Goal: Transaction & Acquisition: Purchase product/service

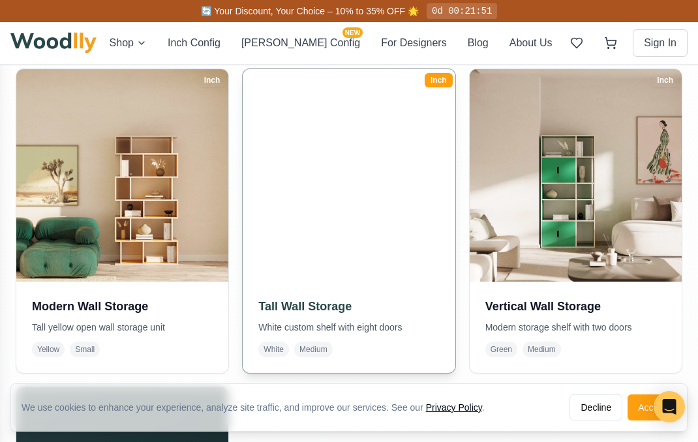
scroll to position [607, 0]
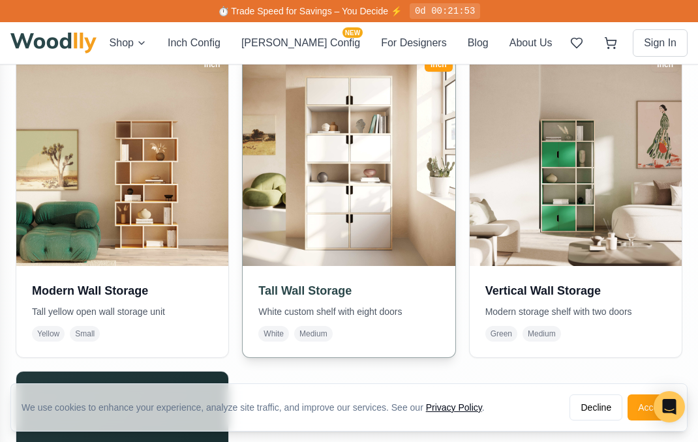
click at [313, 282] on h3 "Tall Wall Storage" at bounding box center [348, 291] width 181 height 18
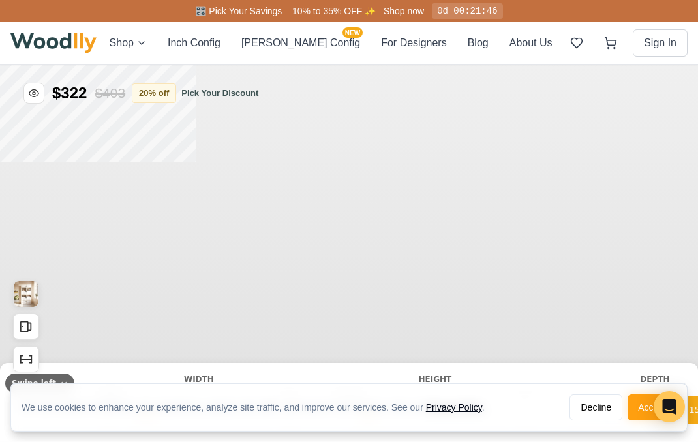
scroll to position [123, 0]
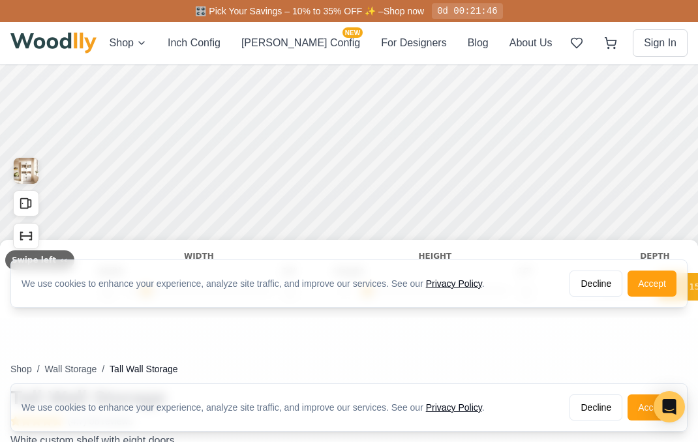
type input "36"
type input "6"
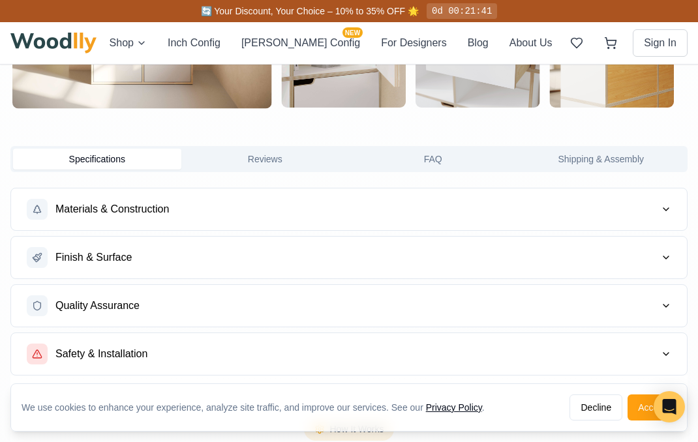
scroll to position [828, 0]
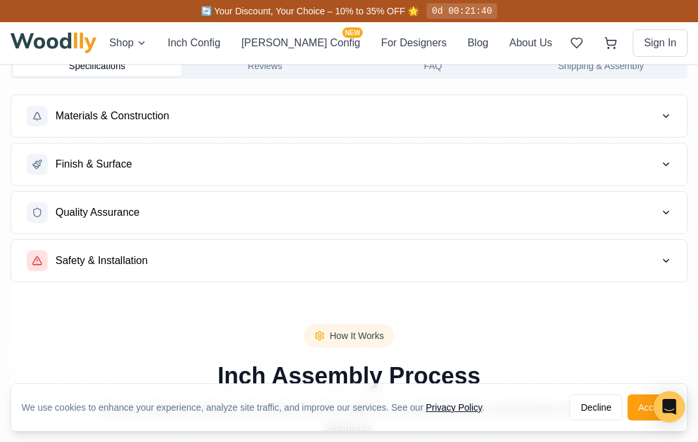
click at [173, 115] on button "Materials & Construction" at bounding box center [349, 116] width 676 height 42
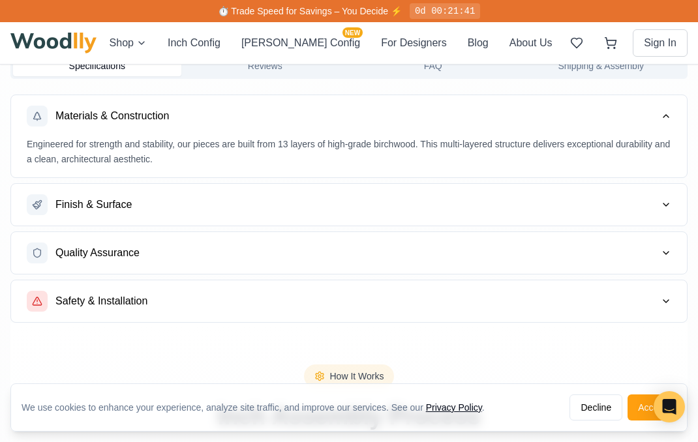
click at [142, 209] on button "Finish & Surface" at bounding box center [349, 205] width 676 height 42
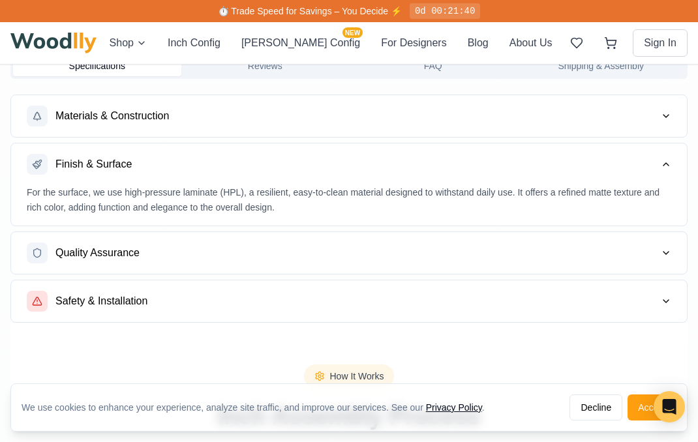
click at [145, 247] on button "Quality Assurance" at bounding box center [349, 253] width 676 height 42
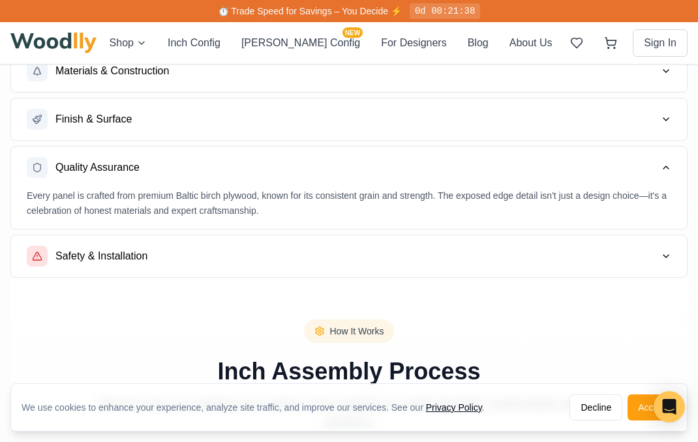
click at [130, 251] on span "Safety & Installation" at bounding box center [101, 257] width 92 height 16
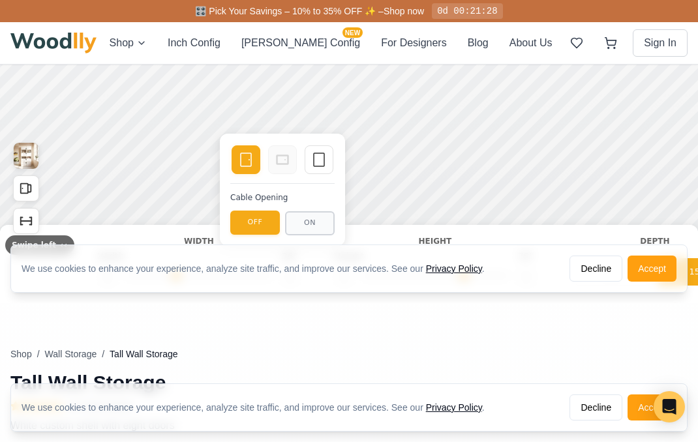
scroll to position [177, 0]
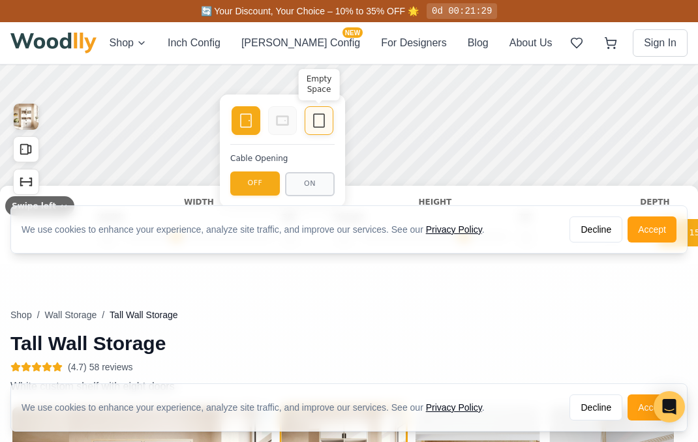
click at [318, 123] on icon at bounding box center [319, 121] width 16 height 16
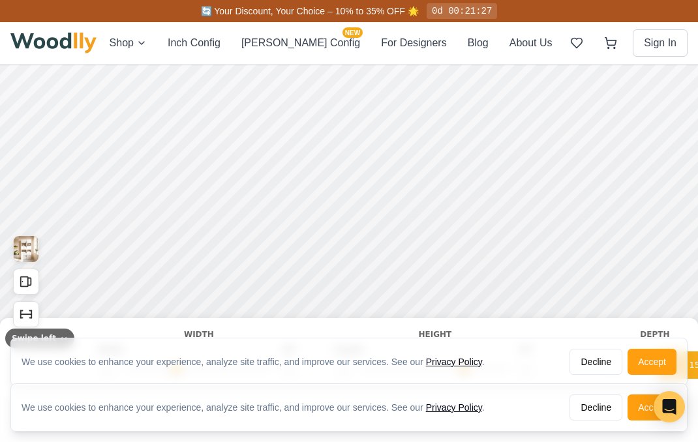
scroll to position [0, 0]
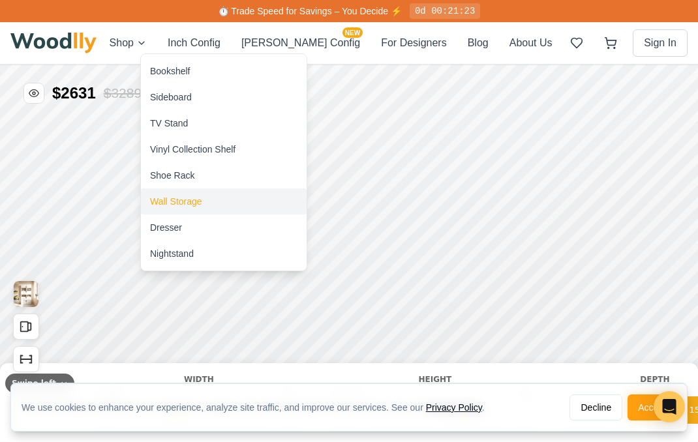
click at [204, 206] on div "Wall Storage" at bounding box center [224, 202] width 166 height 26
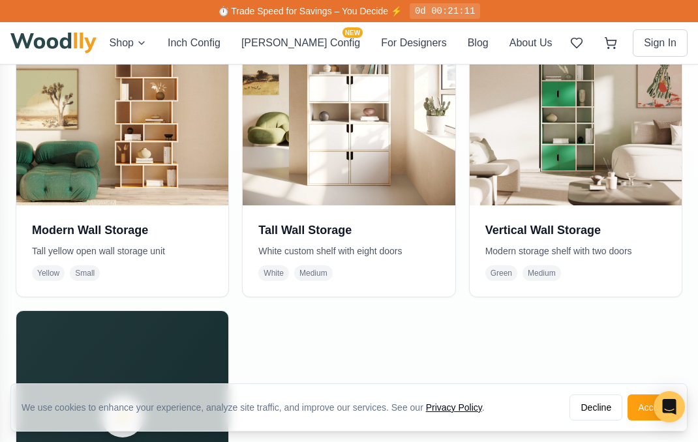
scroll to position [676, 0]
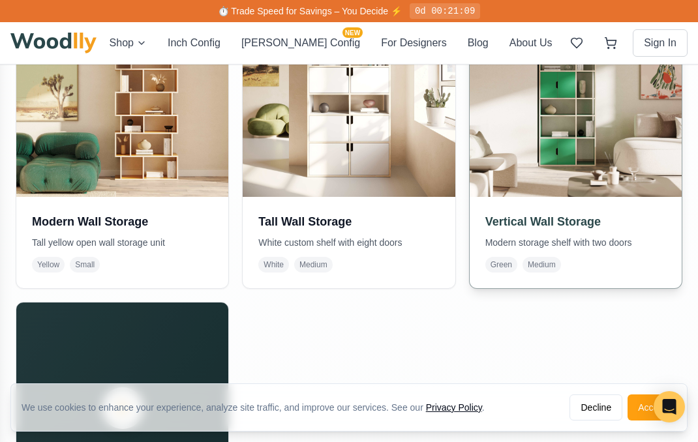
click at [562, 222] on h3 "Vertical Wall Storage" at bounding box center [575, 222] width 181 height 18
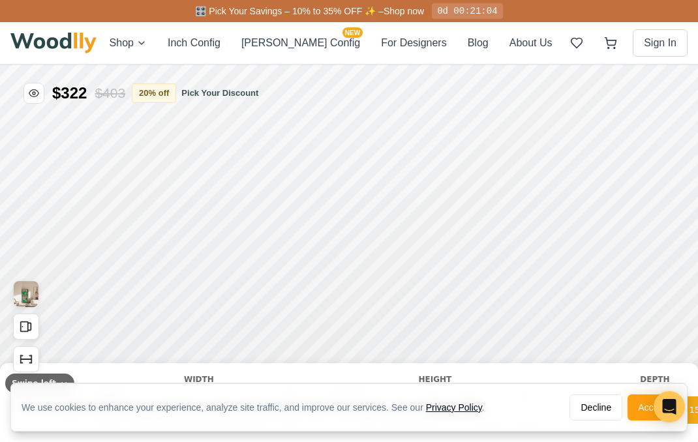
type input "35"
type input "5"
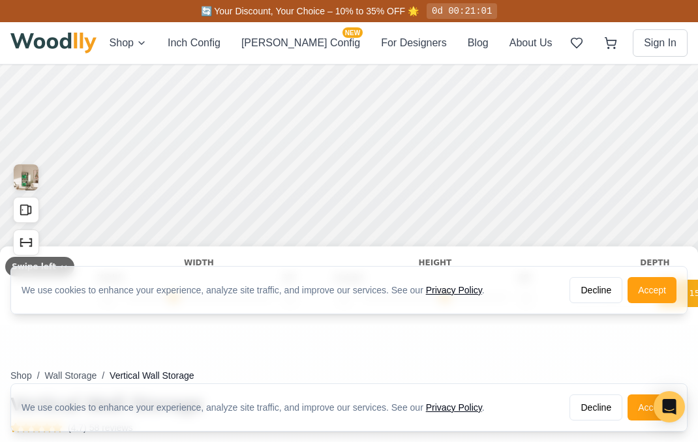
scroll to position [138, 0]
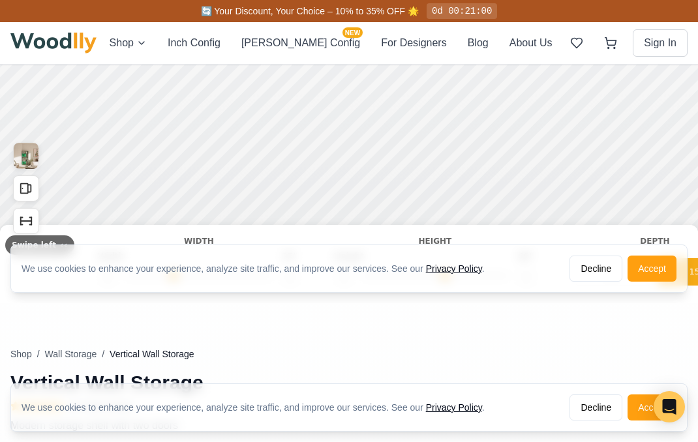
click at [194, 235] on div "Width" at bounding box center [199, 241] width 202 height 12
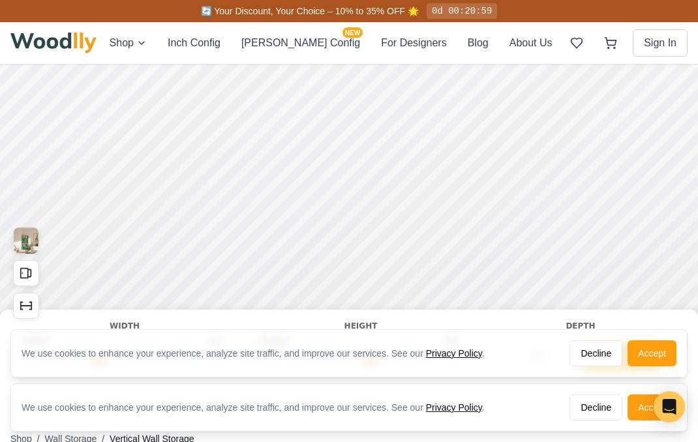
scroll to position [26, 0]
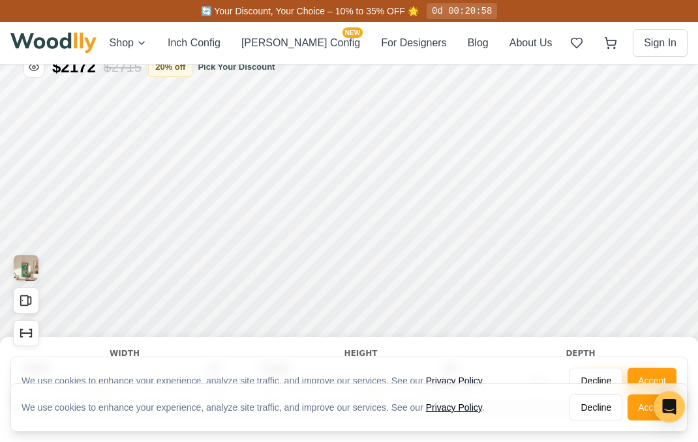
click at [351, 355] on div "Height" at bounding box center [361, 354] width 202 height 12
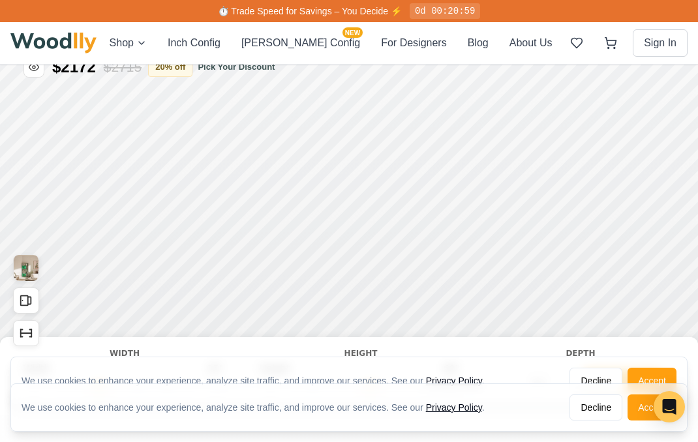
click at [367, 351] on div "Height" at bounding box center [361, 354] width 202 height 12
click at [358, 355] on div "Height" at bounding box center [361, 354] width 202 height 12
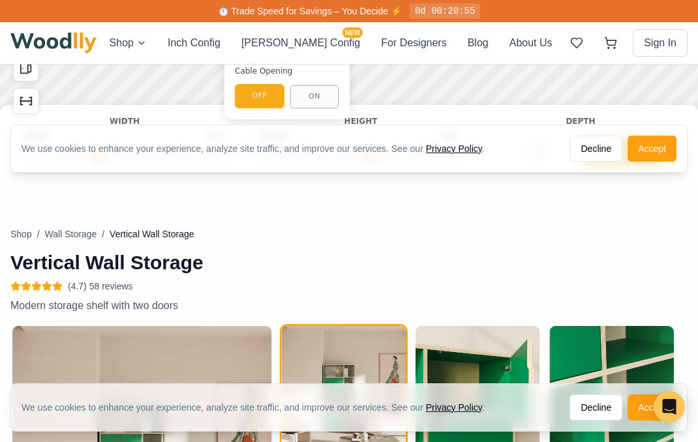
scroll to position [255, 0]
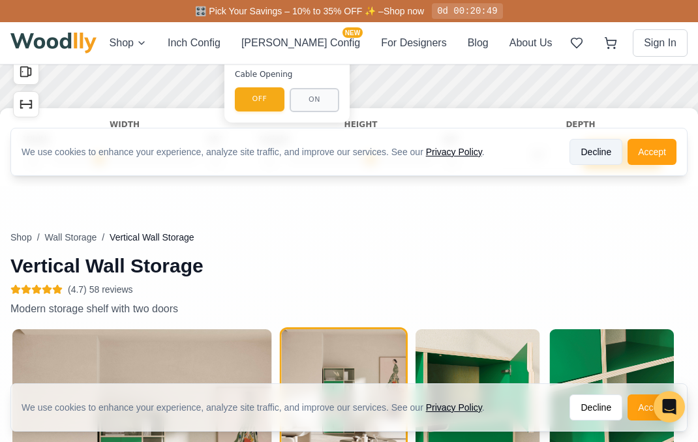
click at [602, 149] on button "Decline" at bounding box center [595, 152] width 53 height 26
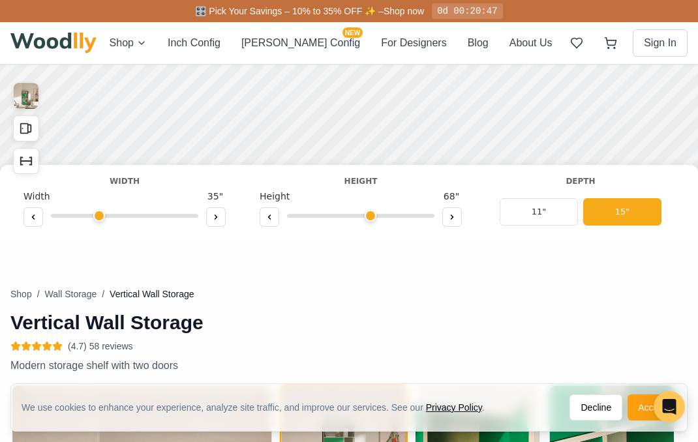
scroll to position [177, 0]
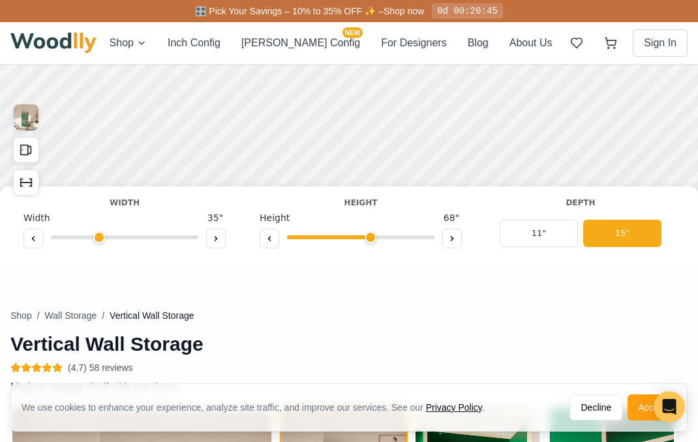
drag, startPoint x: 374, startPoint y: 235, endPoint x: 368, endPoint y: 237, distance: 6.8
click at [368, 237] on input "range" at bounding box center [360, 237] width 147 height 4
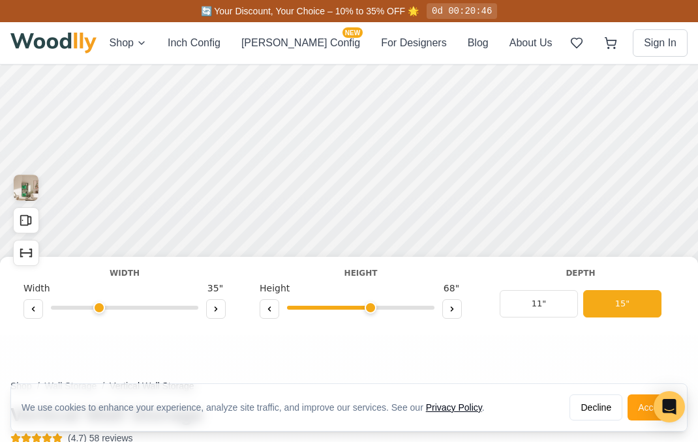
scroll to position [52, 0]
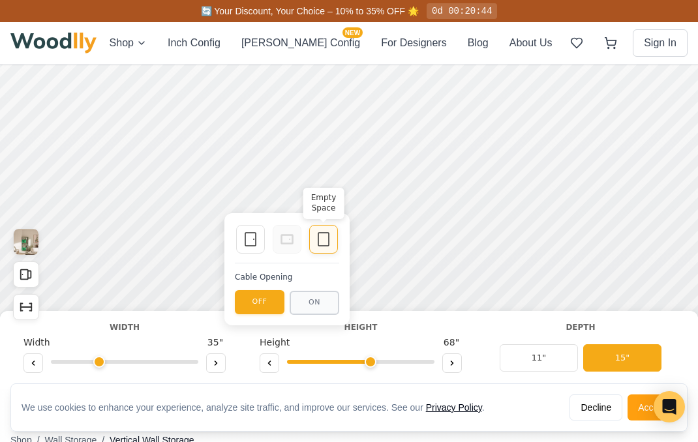
click at [331, 239] on div "Empty Space" at bounding box center [323, 239] width 29 height 29
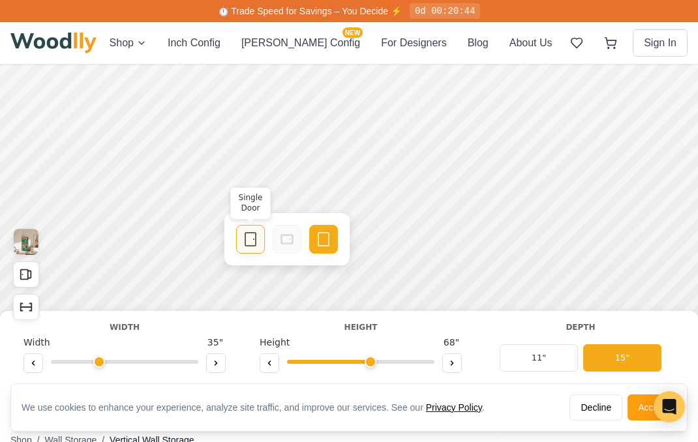
click at [256, 241] on rect at bounding box center [250, 239] width 10 height 13
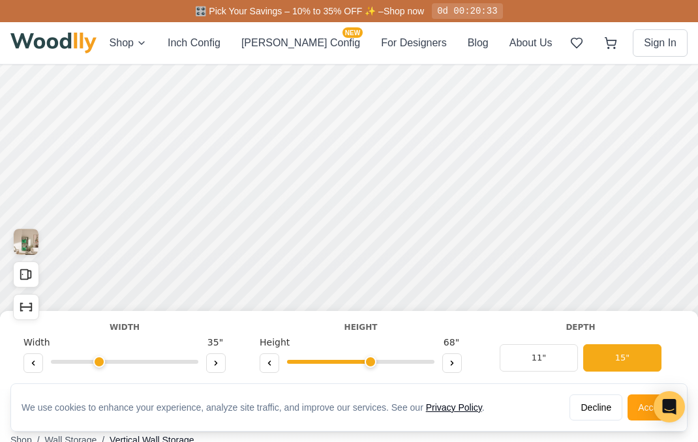
click at [402, 312] on div "Vertical Wall Storage Width Width 35 " Height Height 68 " Depth 11" 15" Color N…" at bounding box center [349, 350] width 698 height 79
drag, startPoint x: 369, startPoint y: 367, endPoint x: 408, endPoint y: 348, distance: 43.2
click at [408, 360] on input "range" at bounding box center [360, 362] width 147 height 4
drag, startPoint x: 408, startPoint y: 357, endPoint x: 398, endPoint y: 357, distance: 9.8
type input "6"
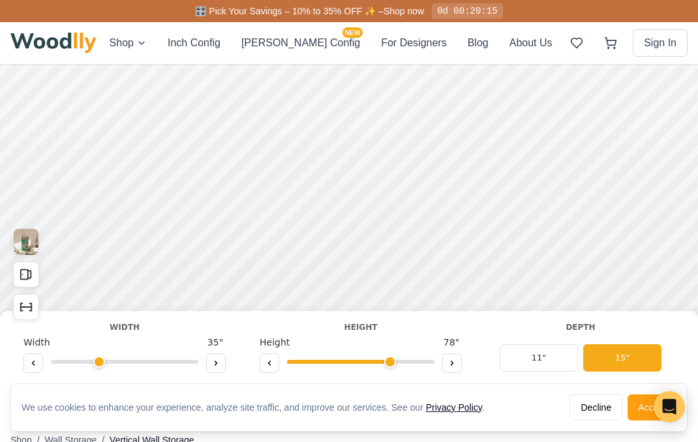
click at [398, 360] on input "range" at bounding box center [360, 362] width 147 height 4
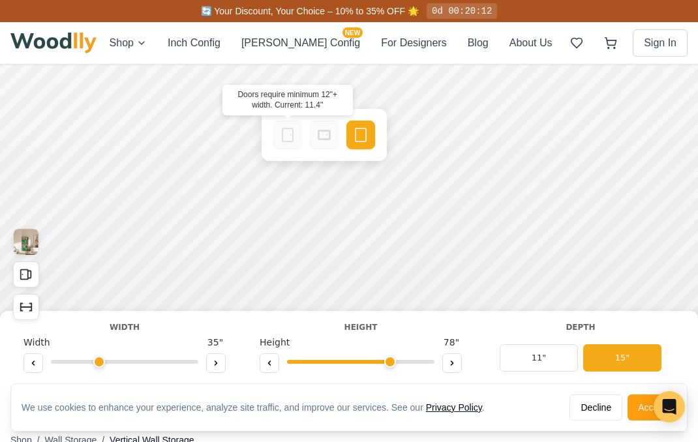
click at [288, 133] on icon at bounding box center [288, 135] width 16 height 16
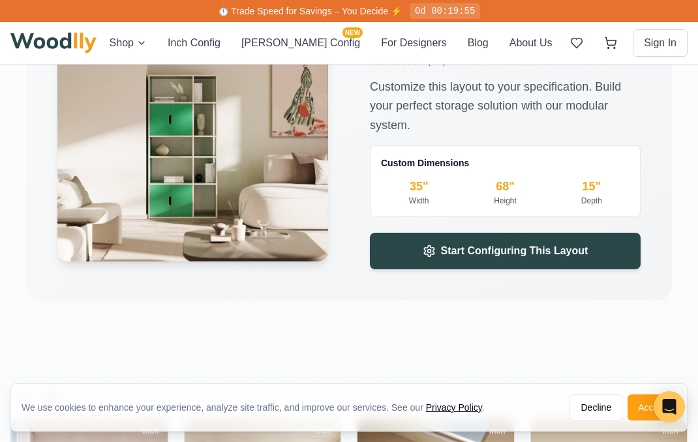
scroll to position [1757, 0]
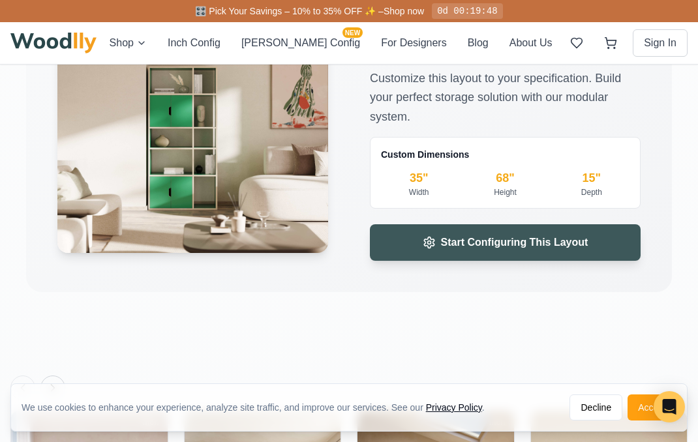
click at [483, 247] on span "Start Configuring This Layout" at bounding box center [514, 243] width 147 height 16
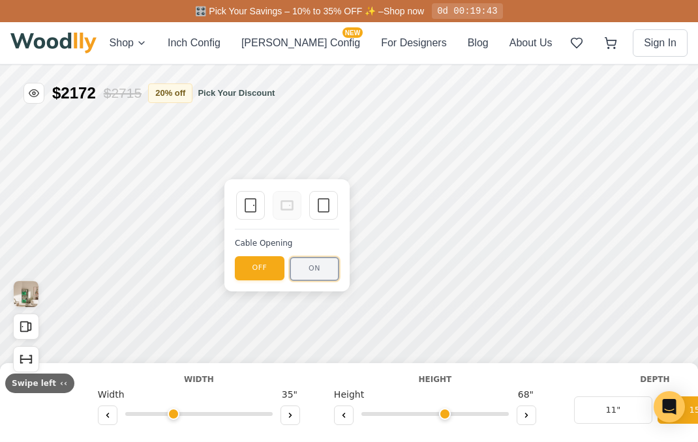
click at [338, 230] on button "ON" at bounding box center [335, 233] width 50 height 24
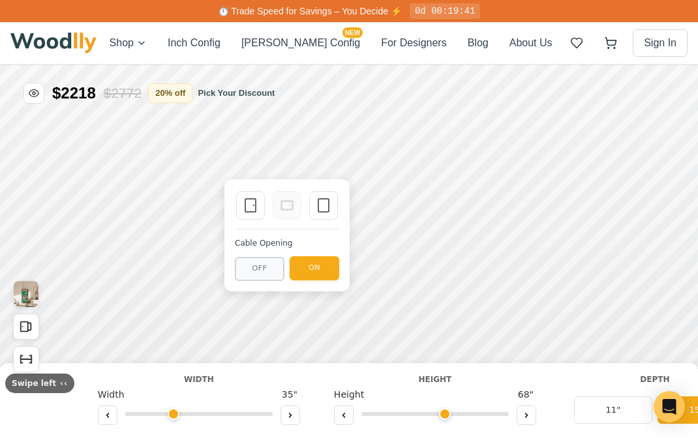
click at [301, 207] on div "Cable Opening" at bounding box center [308, 208] width 104 height 12
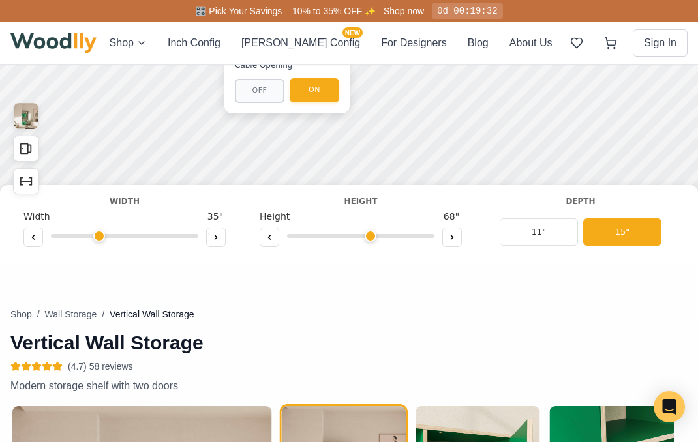
scroll to position [172, 0]
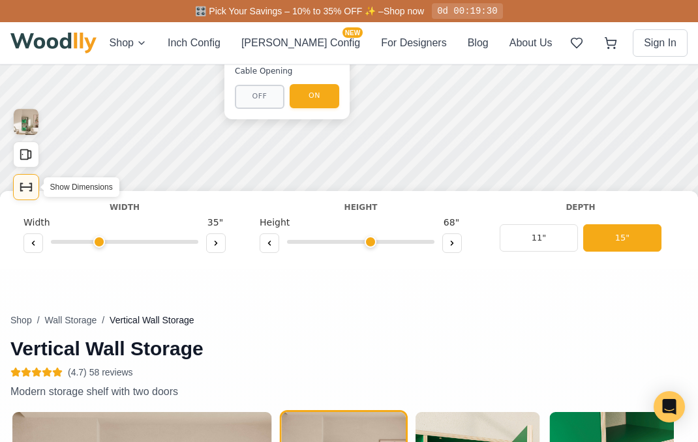
click at [238, 0] on button "Show Dimensions" at bounding box center [242, 3] width 26 height 26
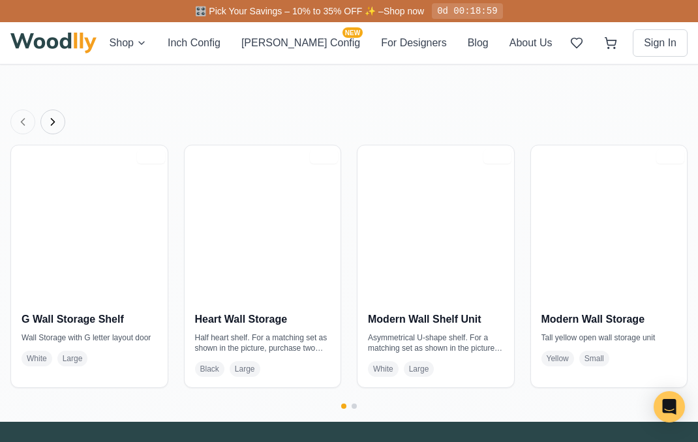
scroll to position [1882, 0]
